Goal: Information Seeking & Learning: Learn about a topic

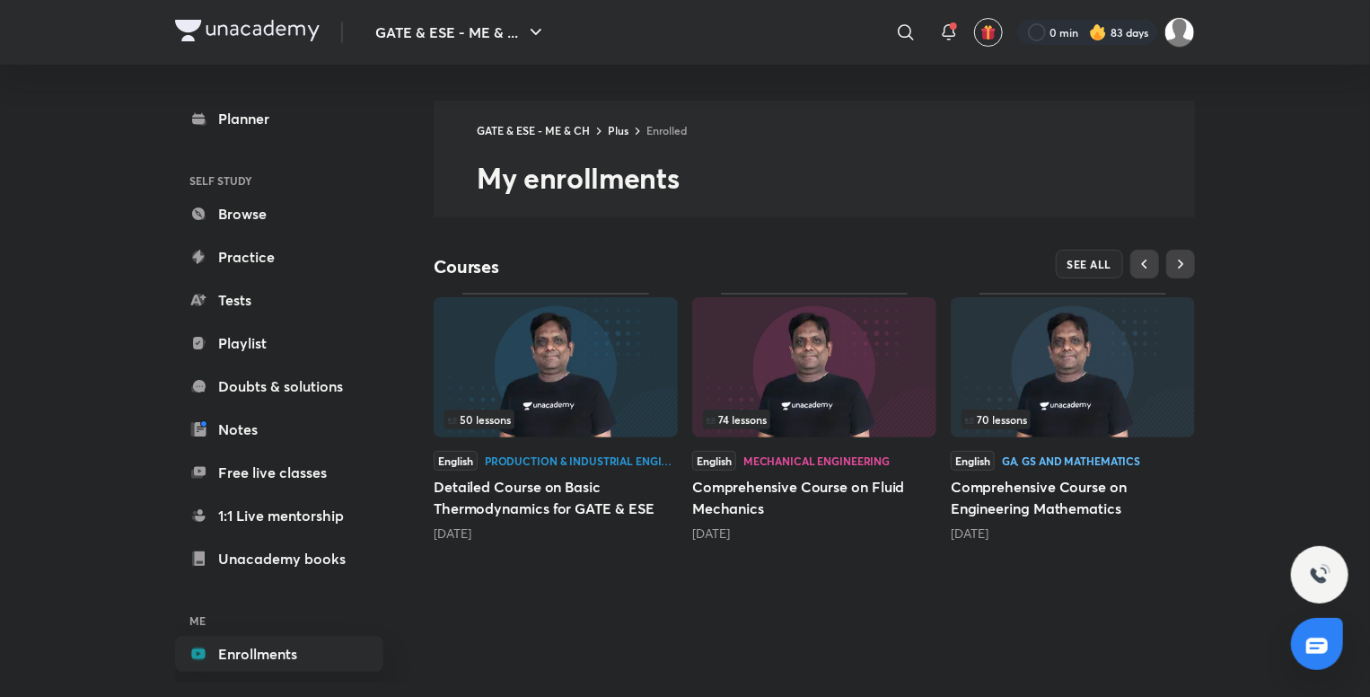
click at [1102, 432] on img at bounding box center [1073, 367] width 244 height 140
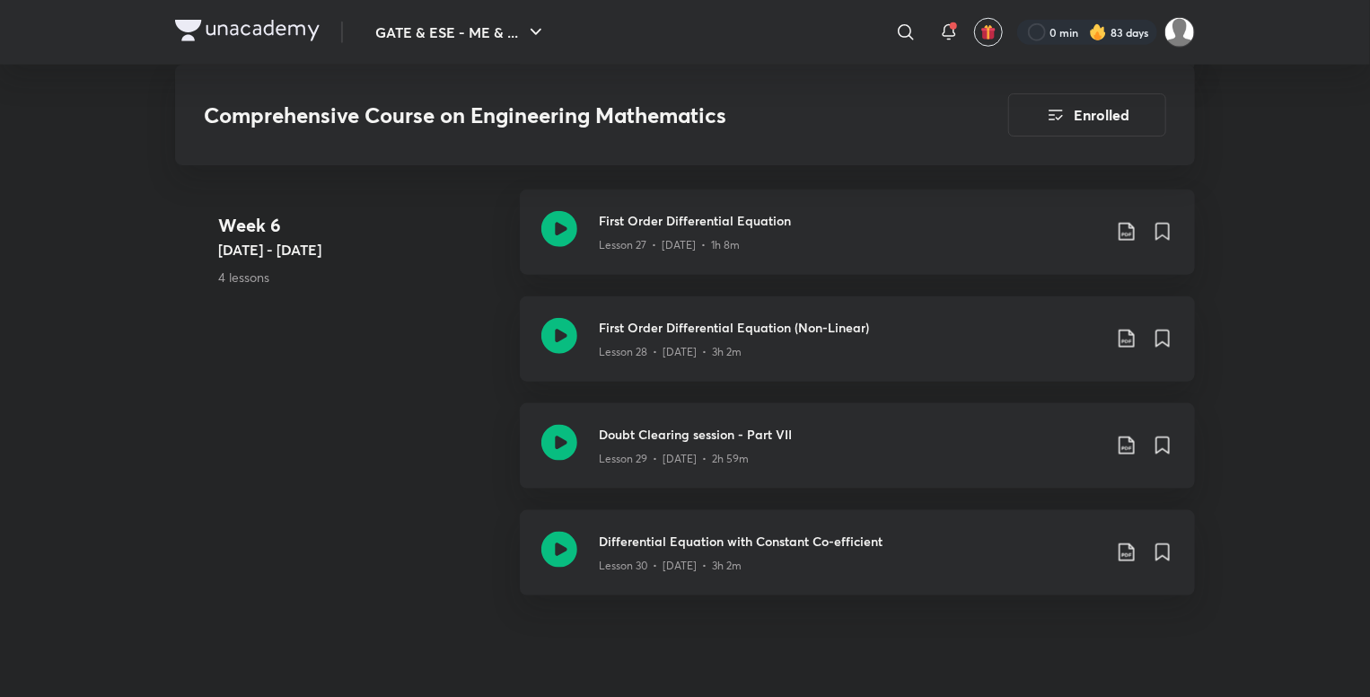
scroll to position [4316, 0]
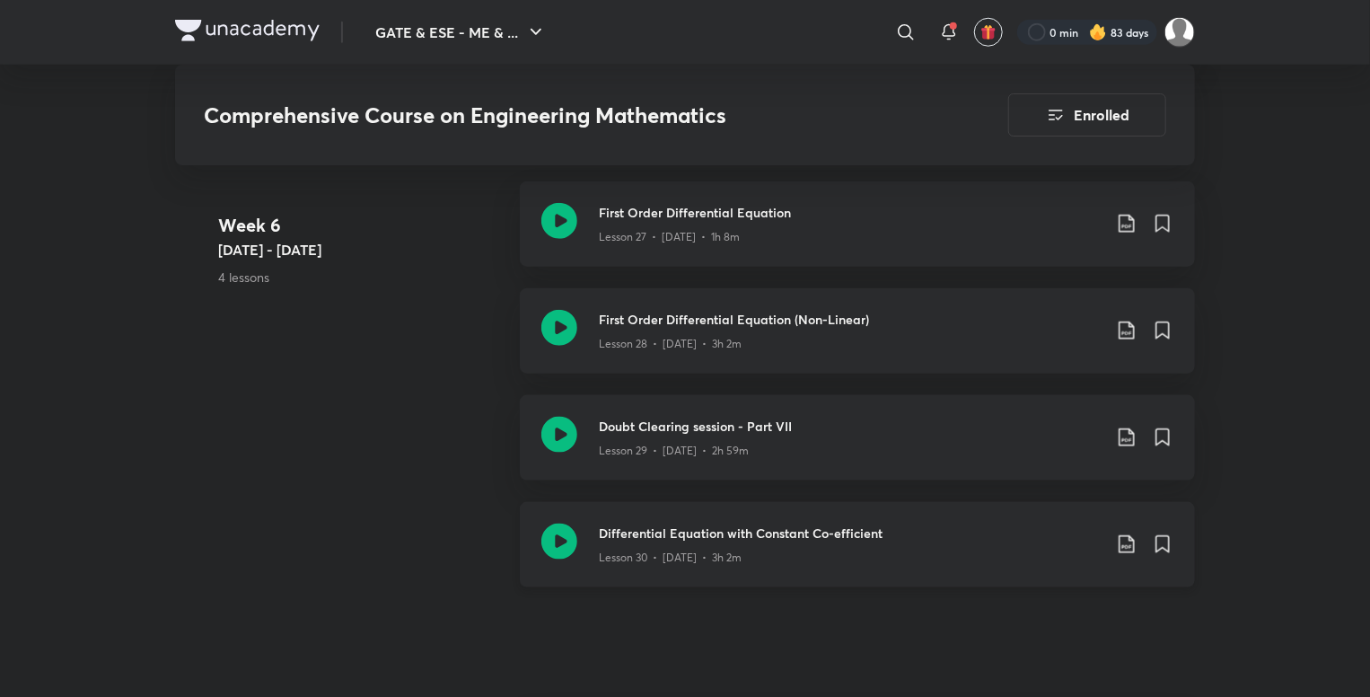
click at [564, 546] on icon at bounding box center [559, 541] width 36 height 36
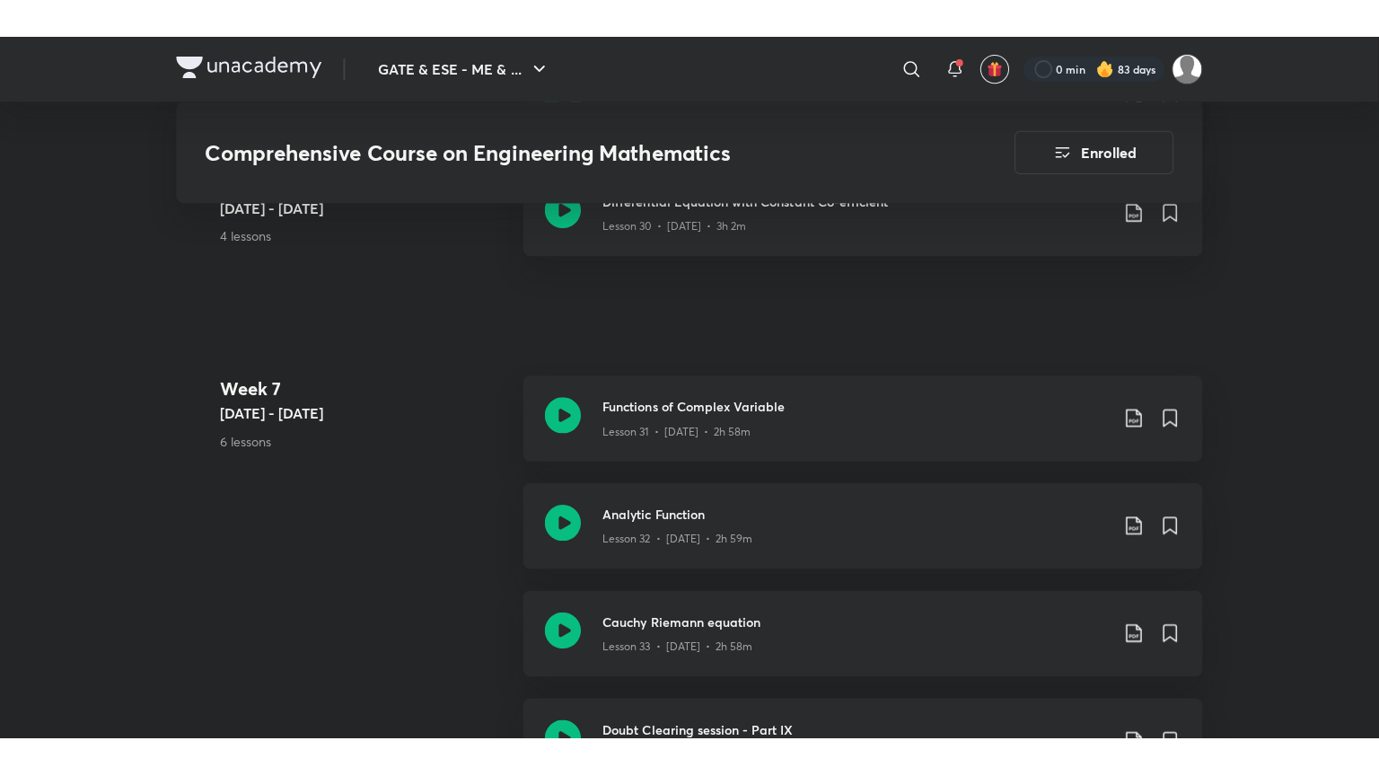
scroll to position [4686, 0]
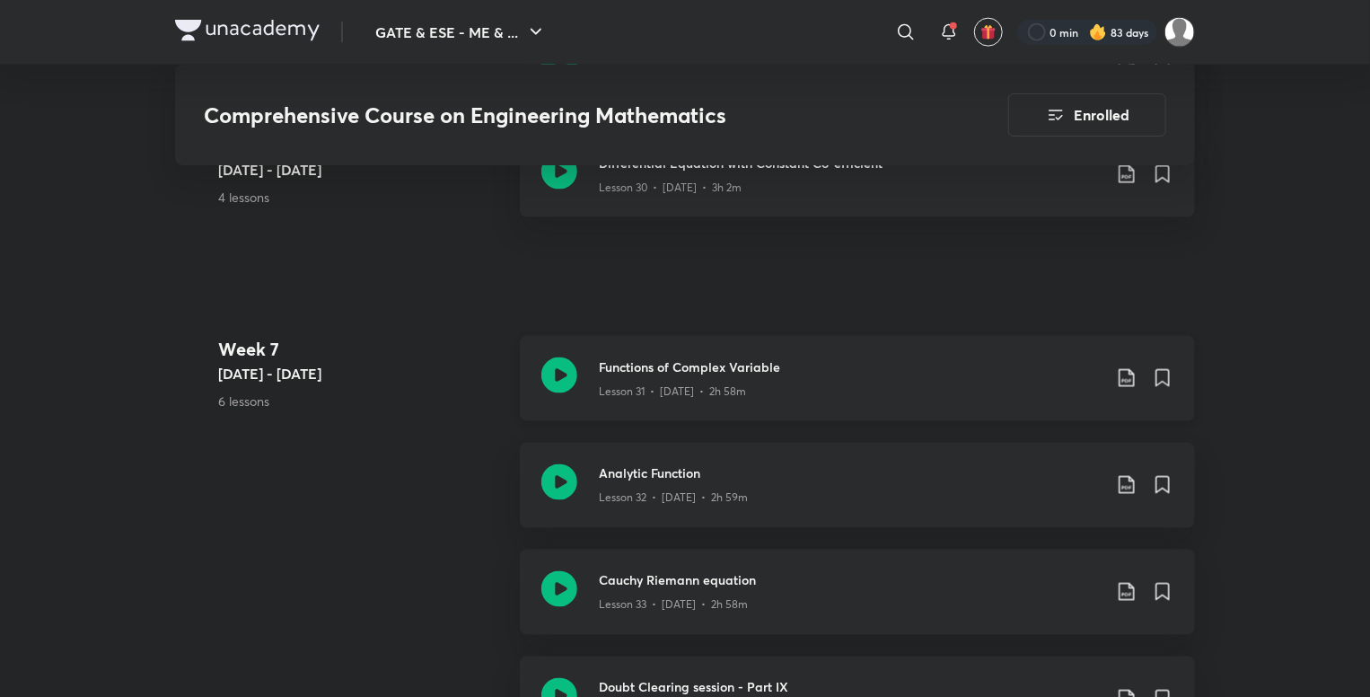
click at [549, 385] on icon at bounding box center [559, 375] width 36 height 36
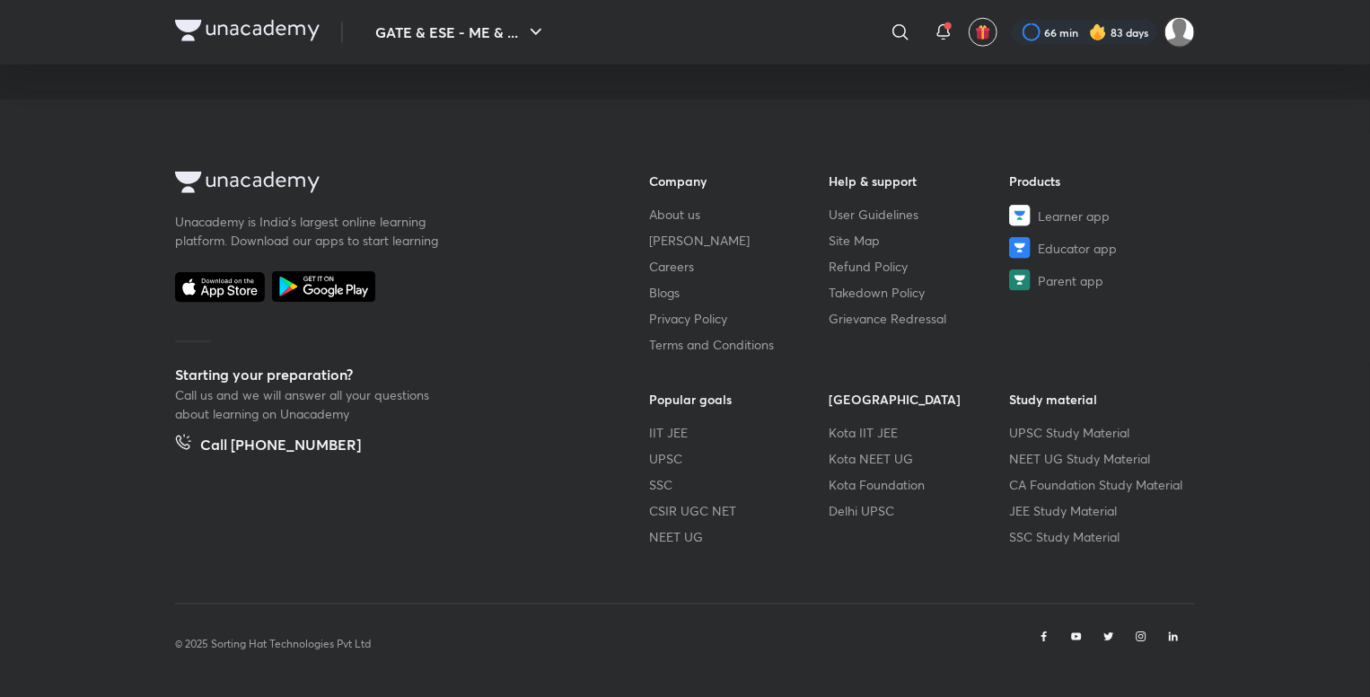
scroll to position [1007, 0]
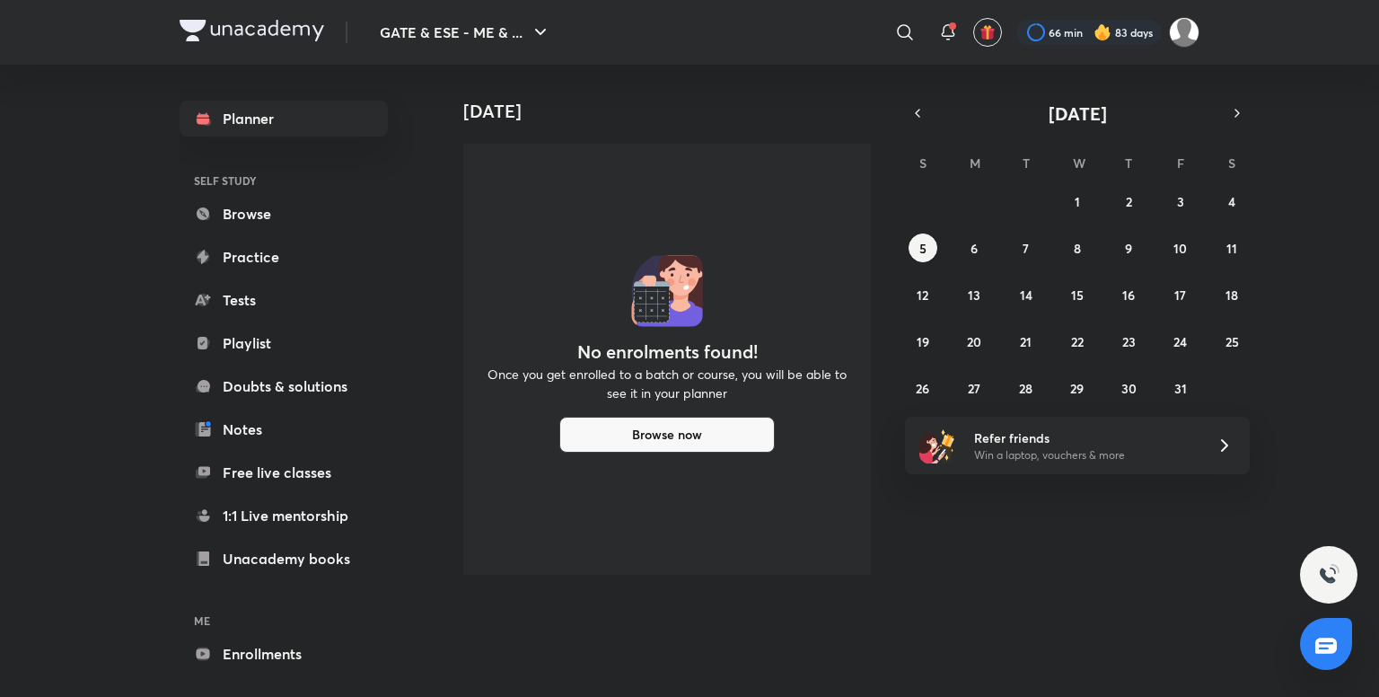
scroll to position [68, 0]
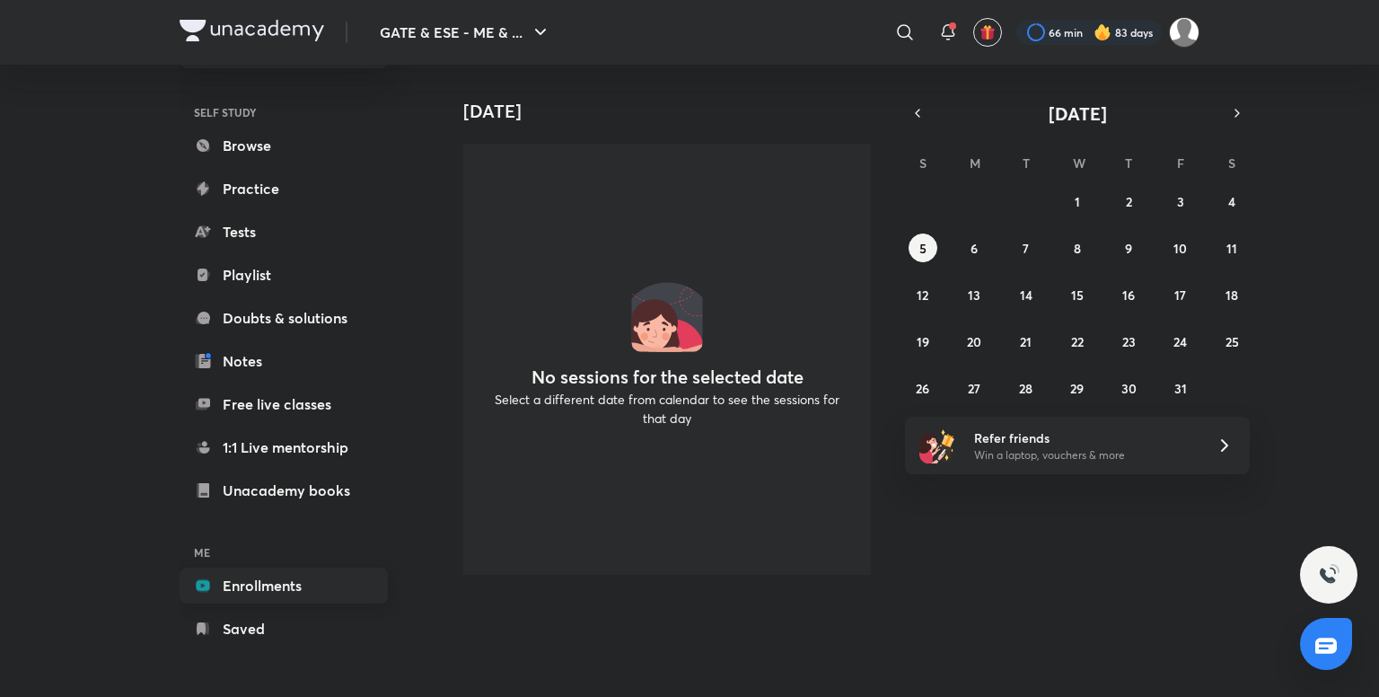
click at [262, 572] on link "Enrollments" at bounding box center [284, 585] width 208 height 36
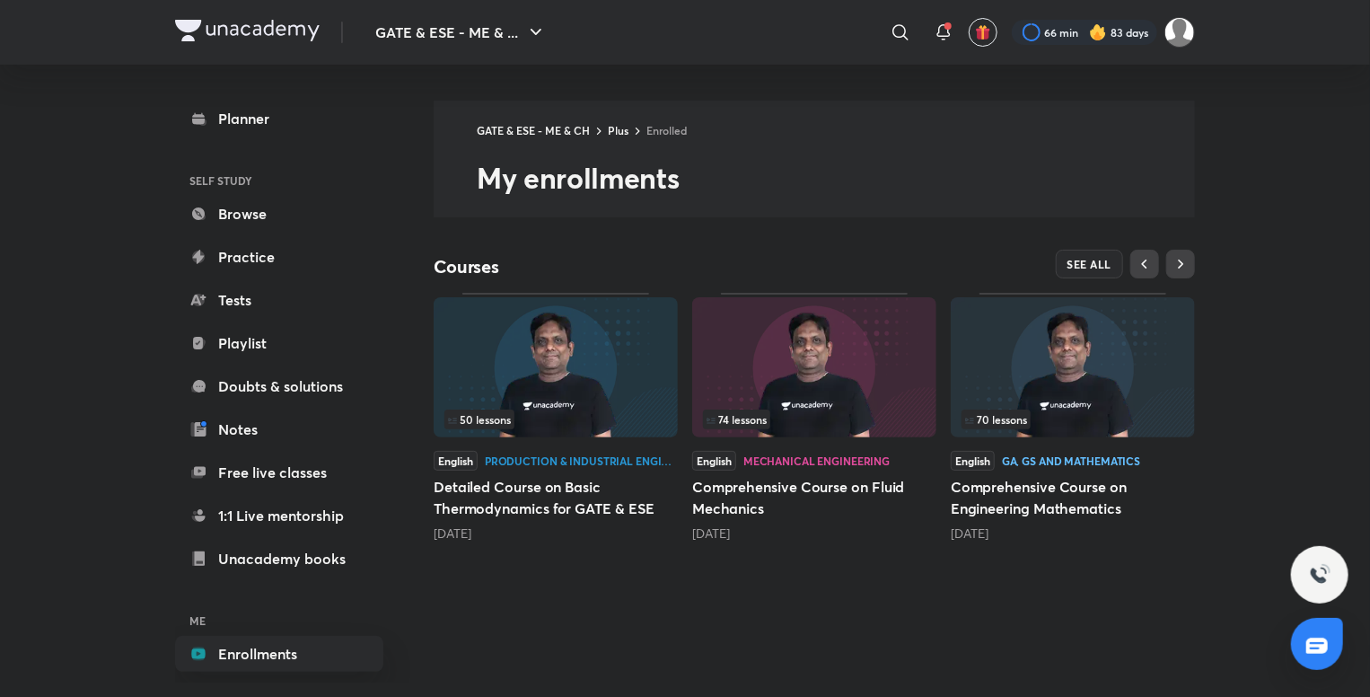
click at [995, 354] on img at bounding box center [1073, 367] width 244 height 140
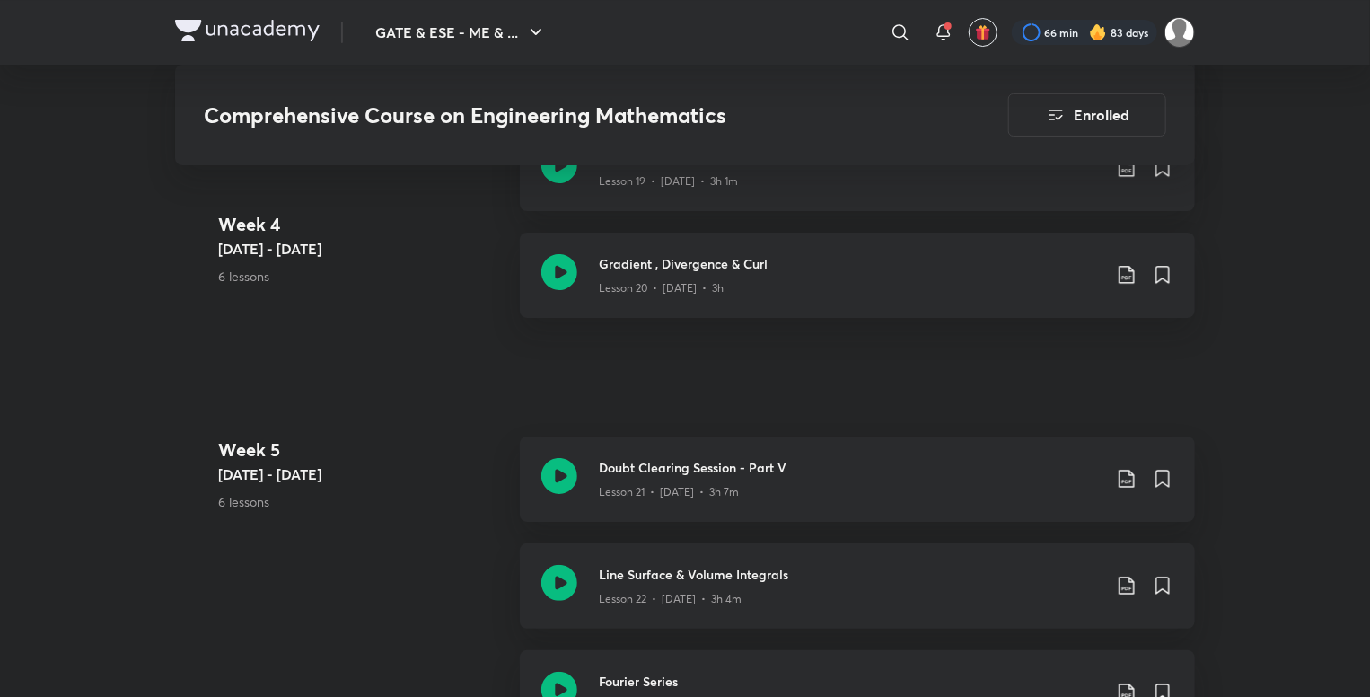
scroll to position [3403, 0]
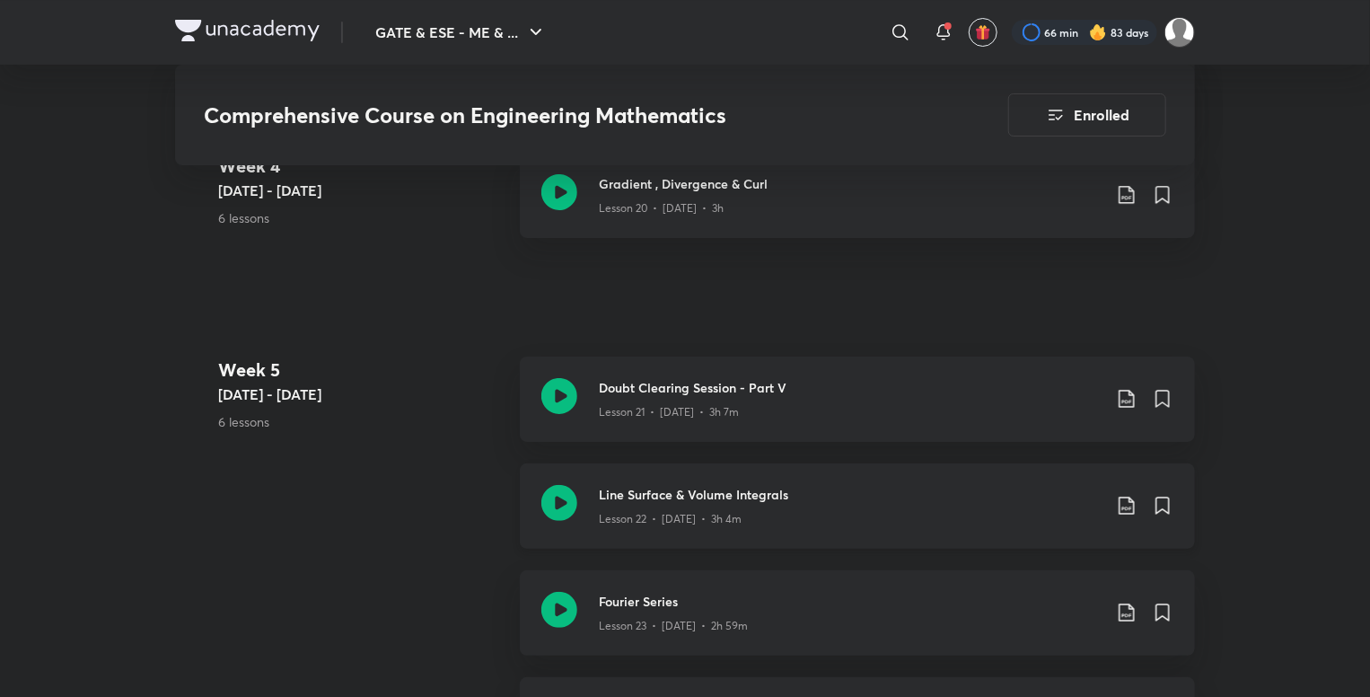
click at [570, 500] on icon at bounding box center [559, 503] width 36 height 36
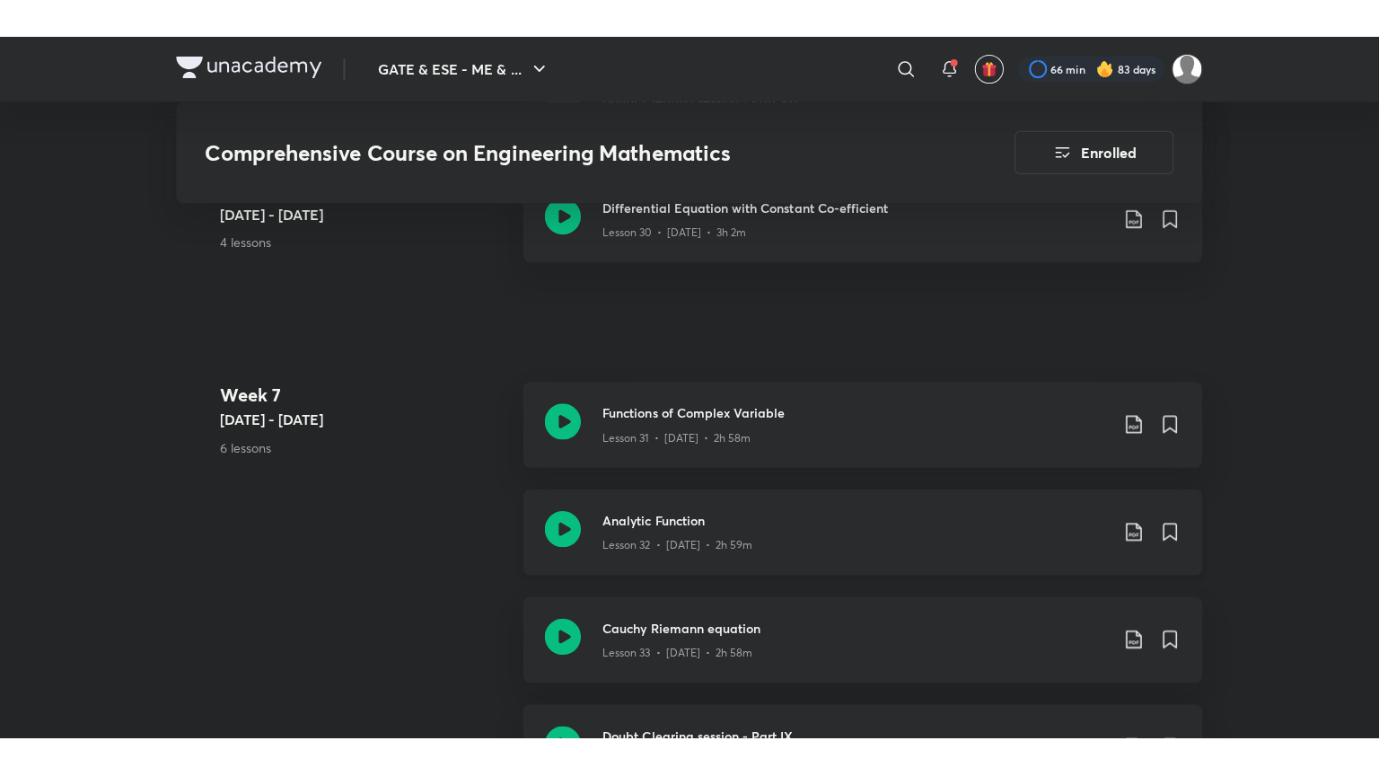
scroll to position [4694, 0]
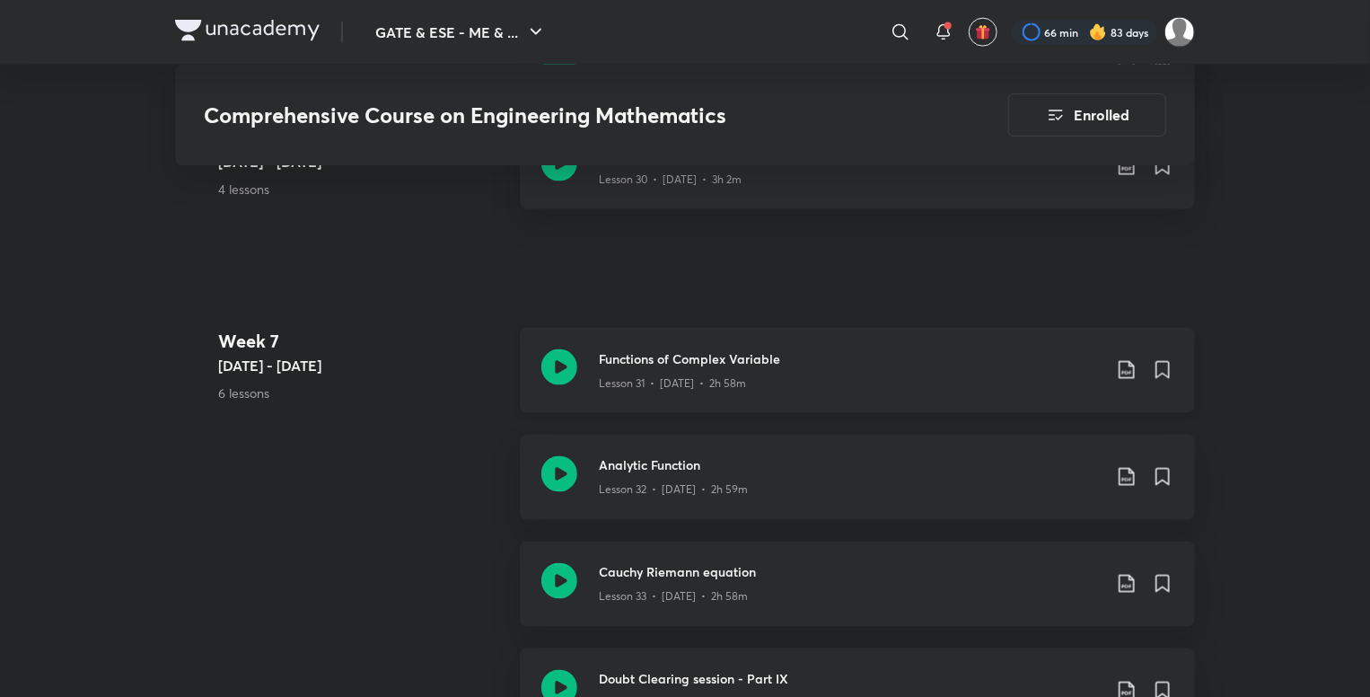
click at [570, 373] on icon at bounding box center [559, 367] width 36 height 36
